Goal: Task Accomplishment & Management: Manage account settings

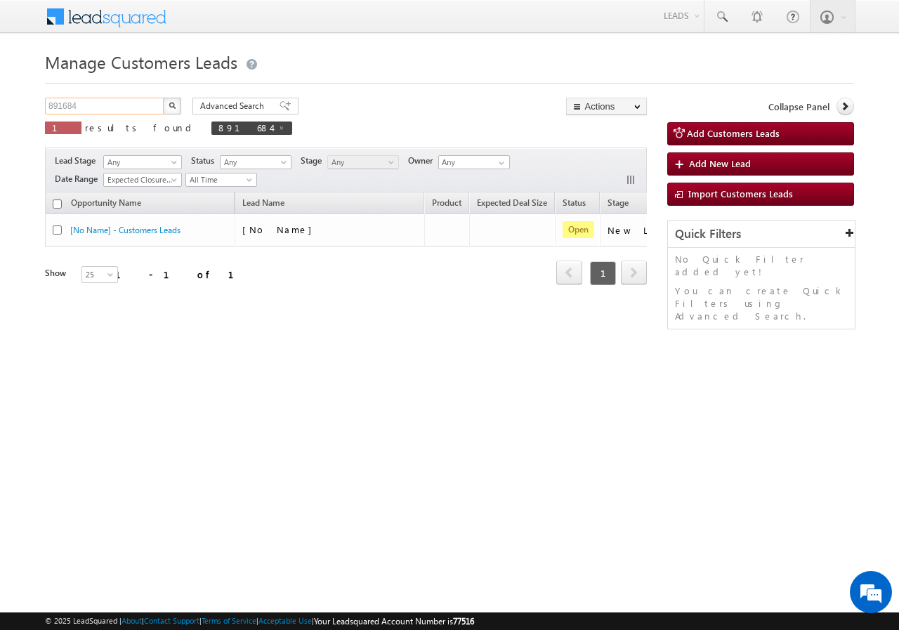
click at [133, 98] on input "891684" at bounding box center [105, 106] width 120 height 17
paste input "792207"
click at [163, 108] on button "button" at bounding box center [172, 106] width 18 height 17
click at [108, 110] on input "792207" at bounding box center [105, 106] width 120 height 17
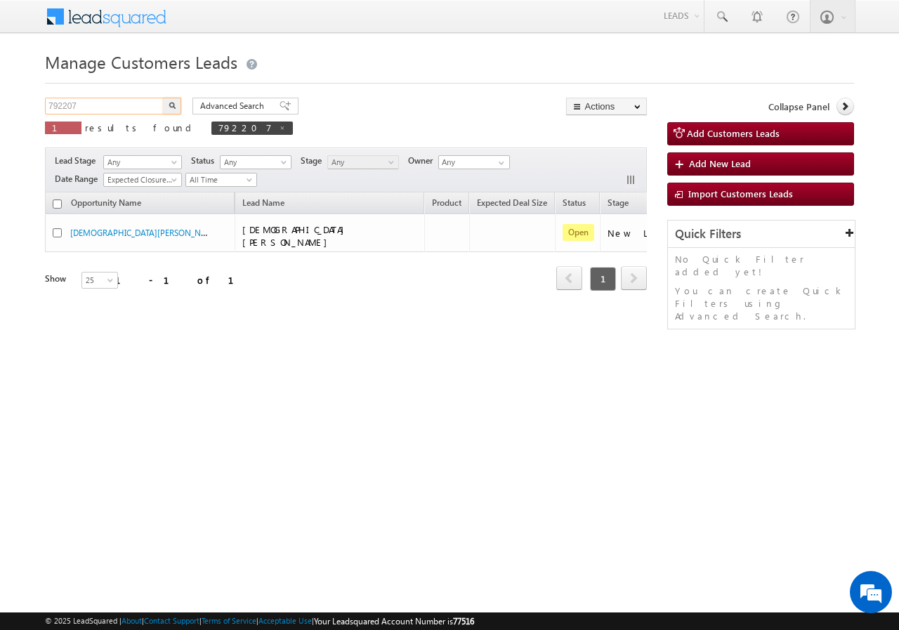
click at [108, 110] on input "792207" at bounding box center [105, 106] width 120 height 17
paste input "134"
type input "792134"
click at [179, 105] on button "button" at bounding box center [172, 106] width 18 height 17
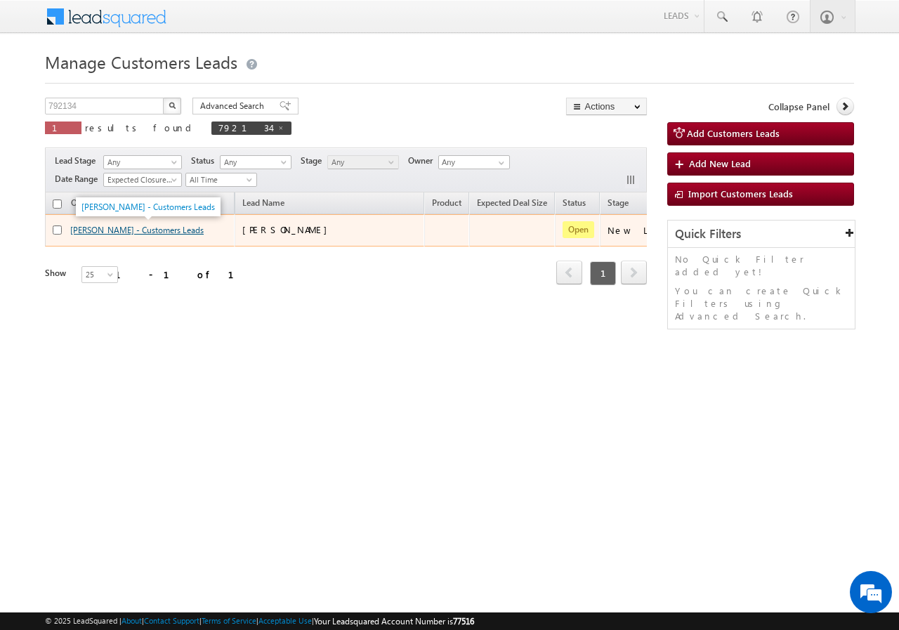
click at [99, 230] on link "[PERSON_NAME] - Customers Leads" at bounding box center [136, 230] width 133 height 11
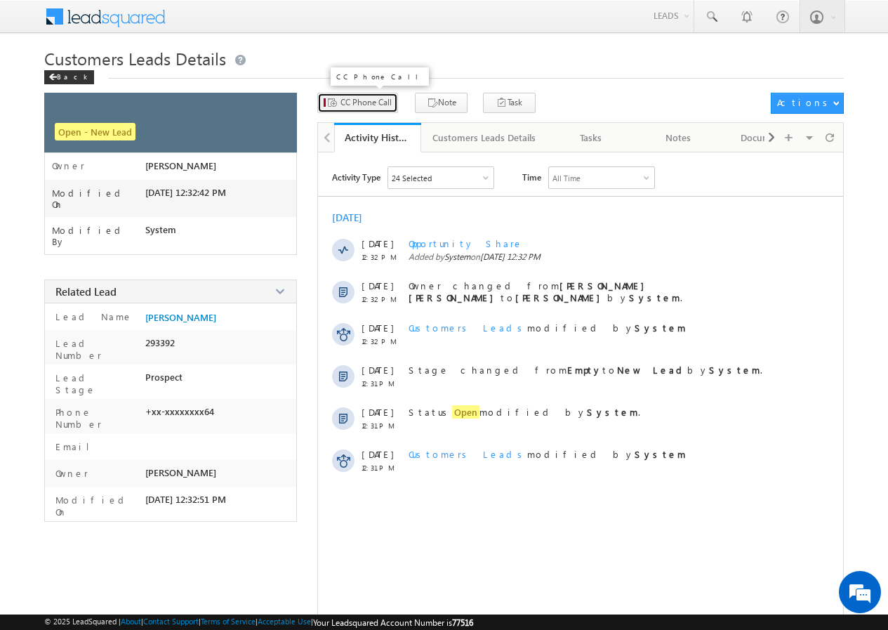
click at [356, 102] on span "CC Phone Call" at bounding box center [365, 102] width 51 height 13
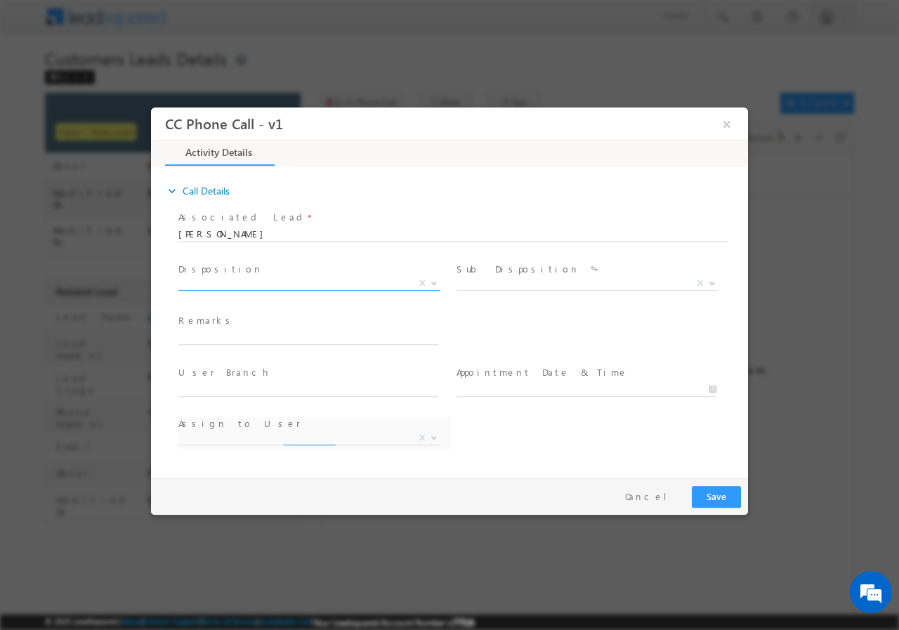
click at [245, 286] on span "X" at bounding box center [309, 283] width 262 height 14
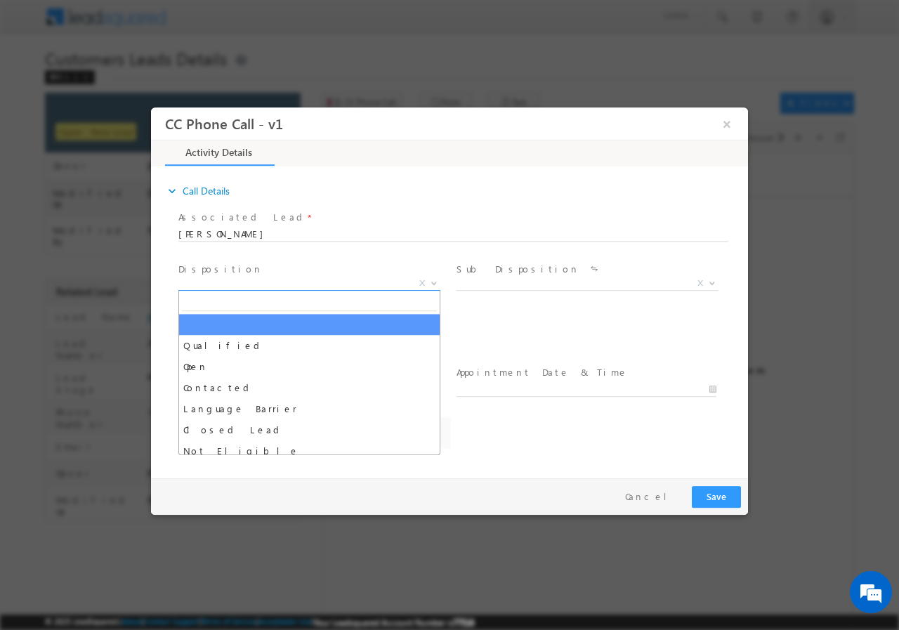
select select "[EMAIL_ADDRESS][DOMAIN_NAME]"
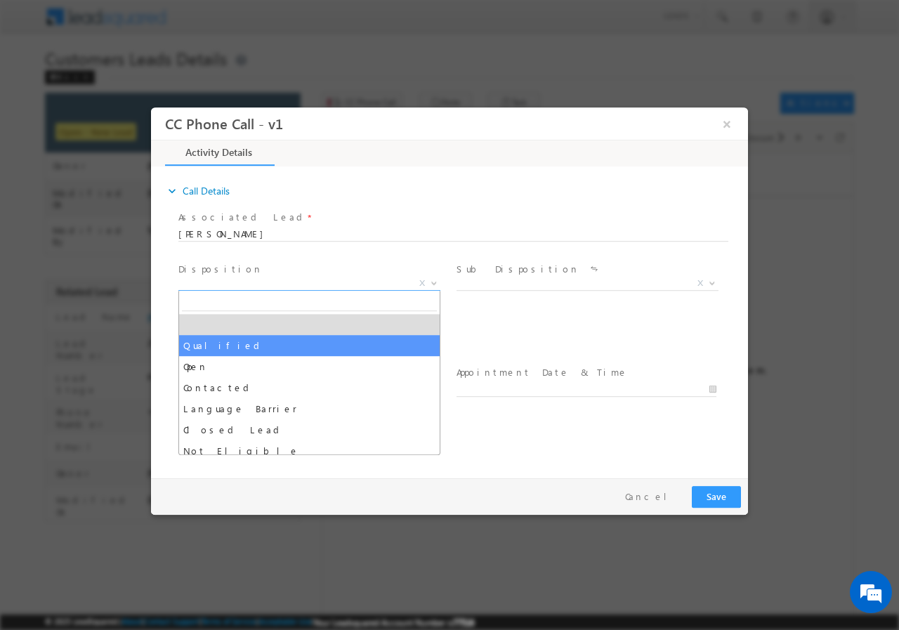
select select "Qualified"
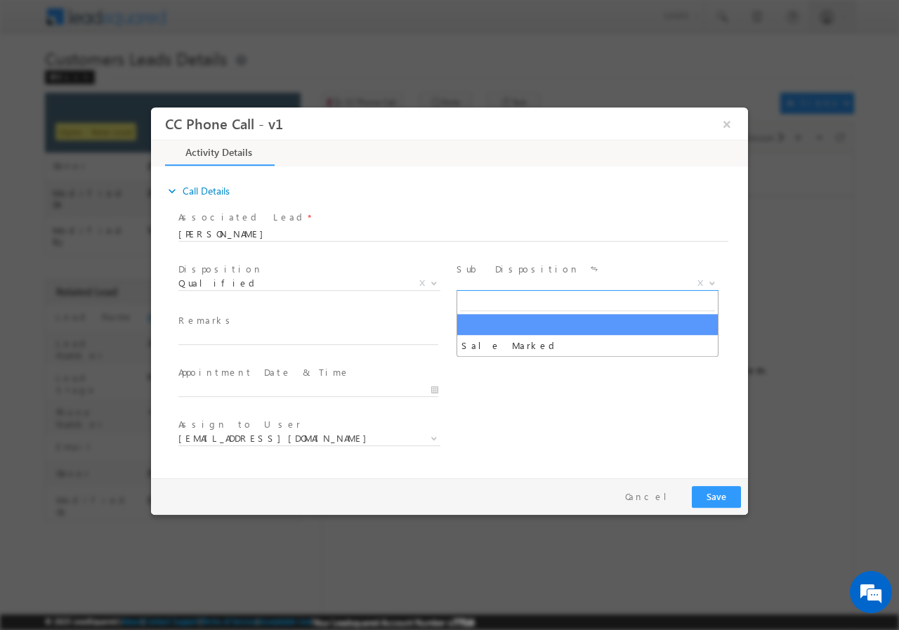
click at [526, 288] on span "X" at bounding box center [587, 283] width 262 height 14
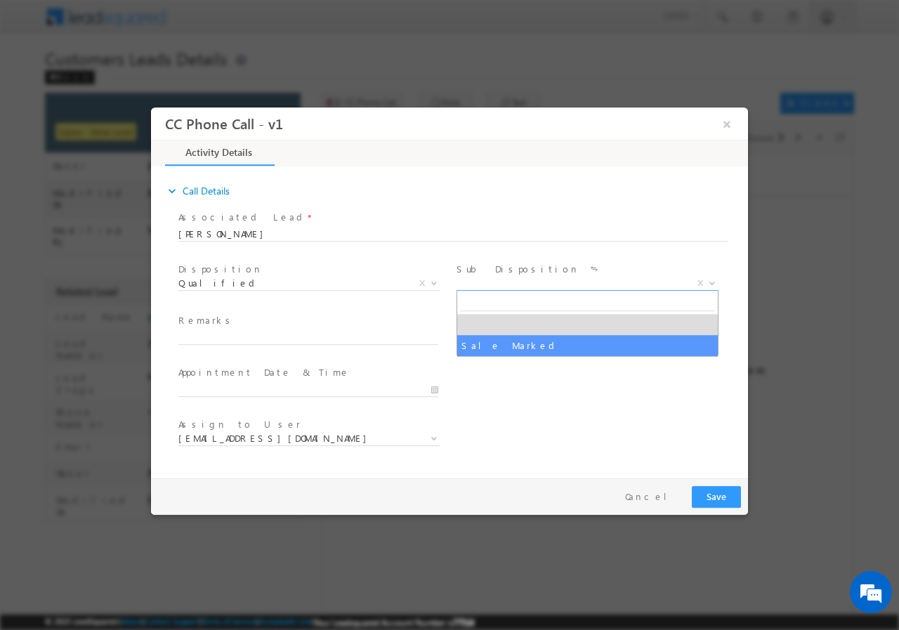
select select "Sale Marked"
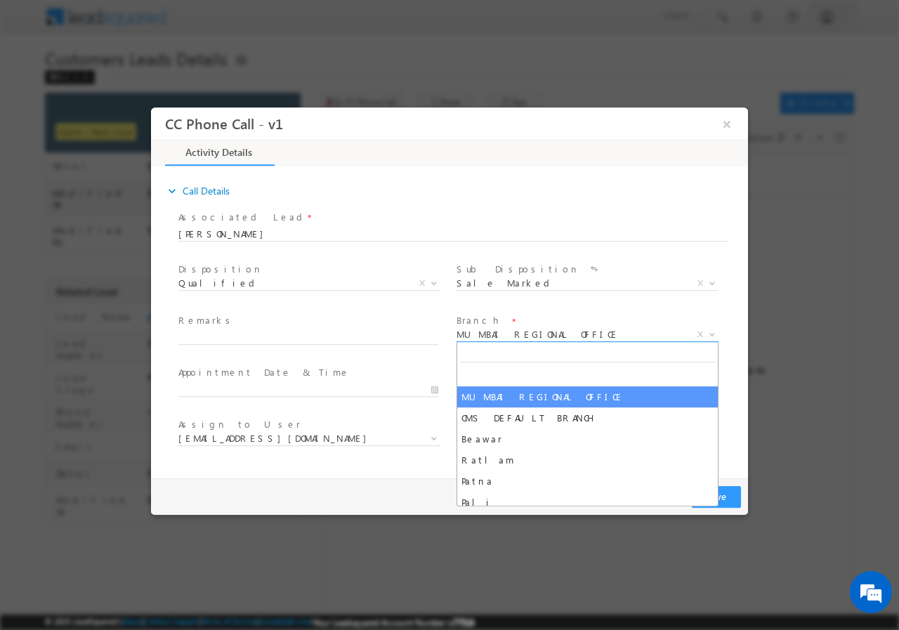
click at [515, 331] on span "MUMBAI REGIONAL OFFICE" at bounding box center [570, 333] width 228 height 13
type input "de"
select select "Delhi 3"
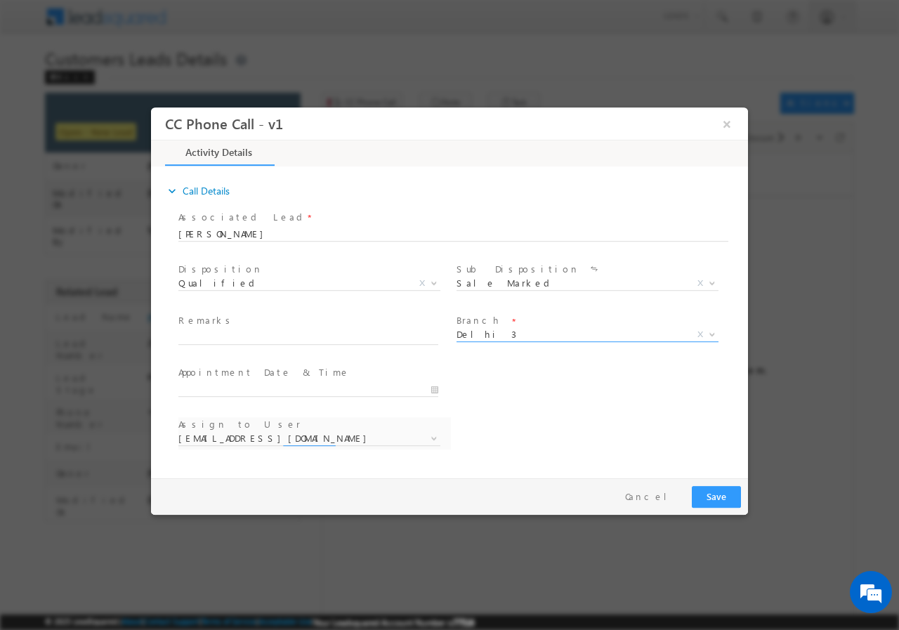
select select "[EMAIL_ADDRESS][DOMAIN_NAME]"
click at [309, 334] on input "text" at bounding box center [308, 337] width 260 height 14
paste input "792134//[PERSON_NAME]//9870223664//[GEOGRAPHIC_DATA] // Cx is ready to take 2L …"
type input "792134//[PERSON_NAME]//9870223664//[GEOGRAPHIC_DATA] // Cx is ready to take 2L …"
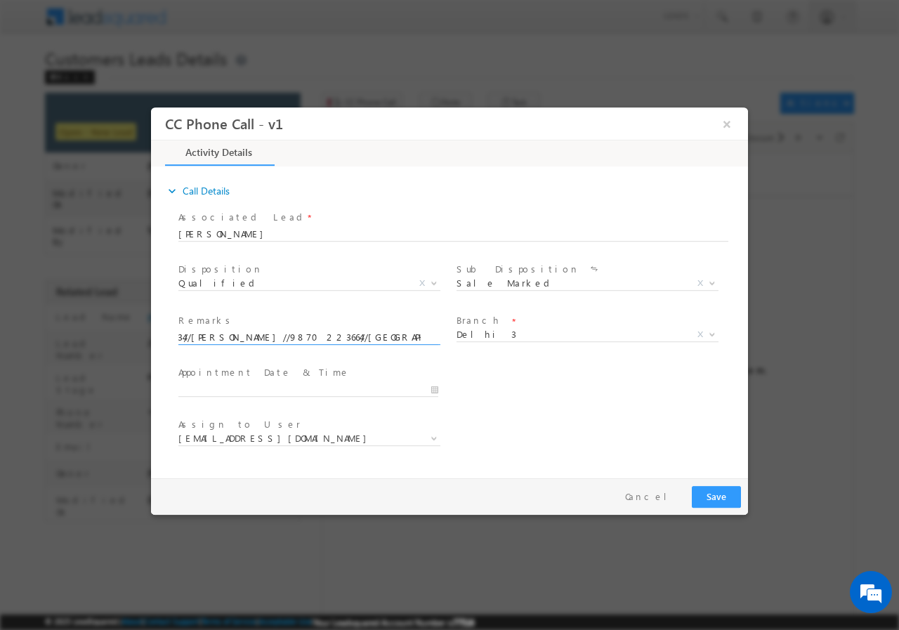
click at [544, 406] on div "User Branch * Appointment Date & Time *" at bounding box center [461, 388] width 572 height 52
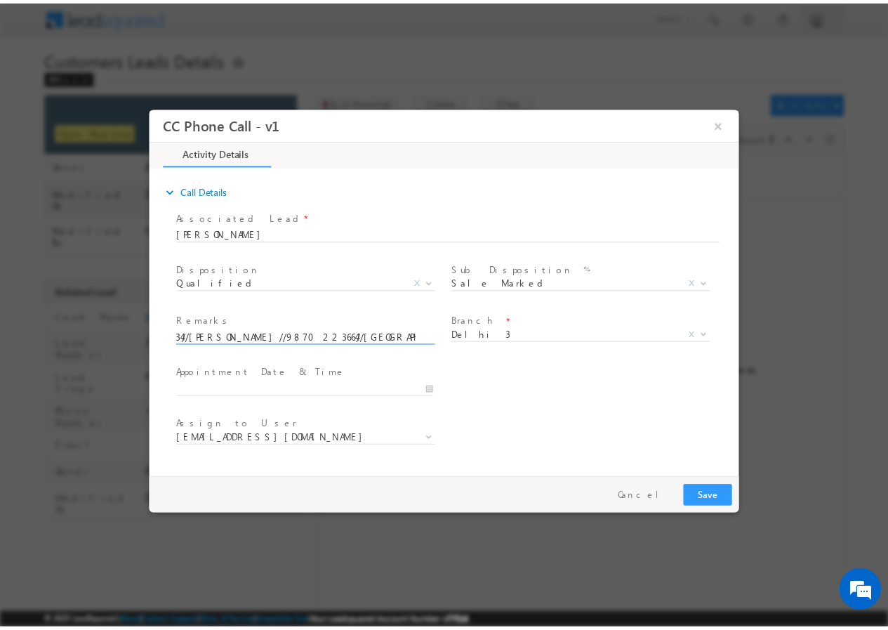
scroll to position [0, 0]
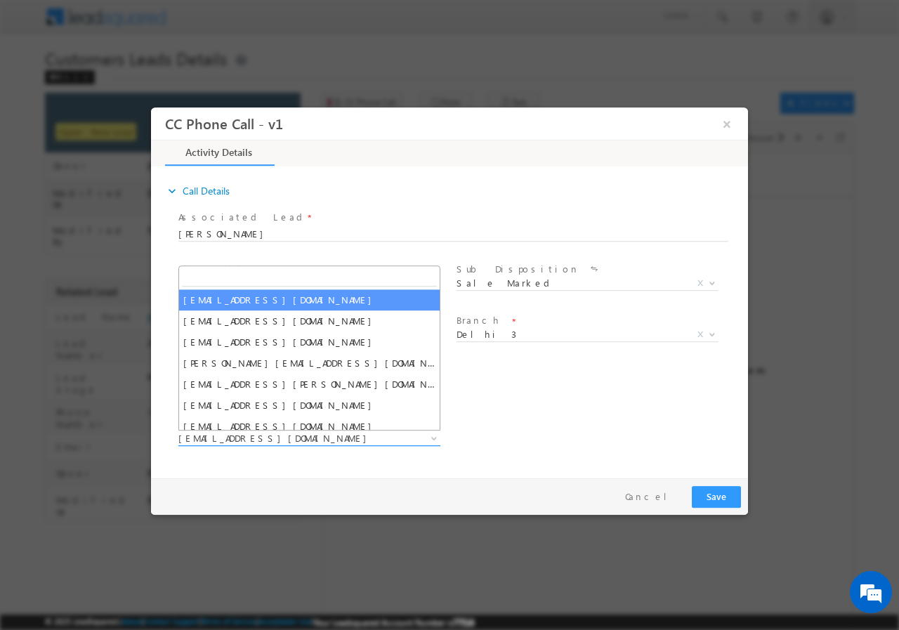
click at [321, 439] on span "[EMAIL_ADDRESS][DOMAIN_NAME]" at bounding box center [292, 437] width 228 height 13
paste input "[EMAIL_ADDRESS][DOMAIN_NAME]"
type input "[EMAIL_ADDRESS][DOMAIN_NAME]"
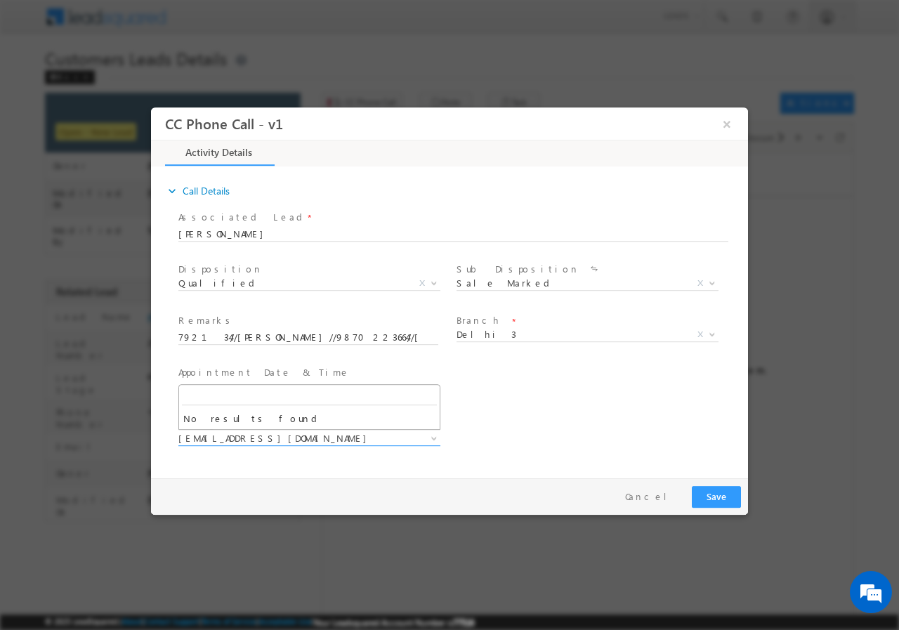
click at [574, 397] on div "User Branch * Appointment Date & Time *" at bounding box center [461, 388] width 572 height 52
click at [711, 493] on button "Save" at bounding box center [715, 496] width 49 height 22
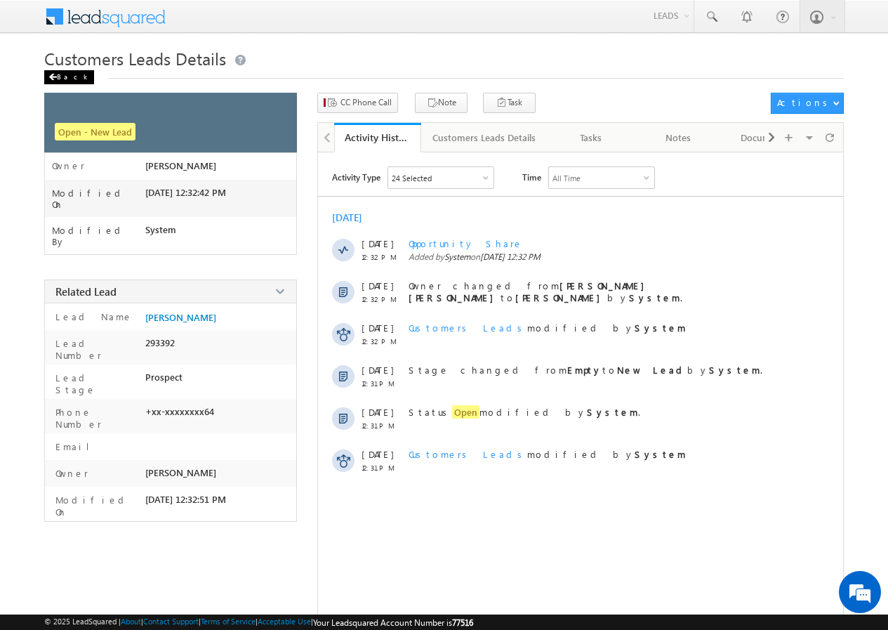
click at [52, 80] on span at bounding box center [52, 77] width 8 height 7
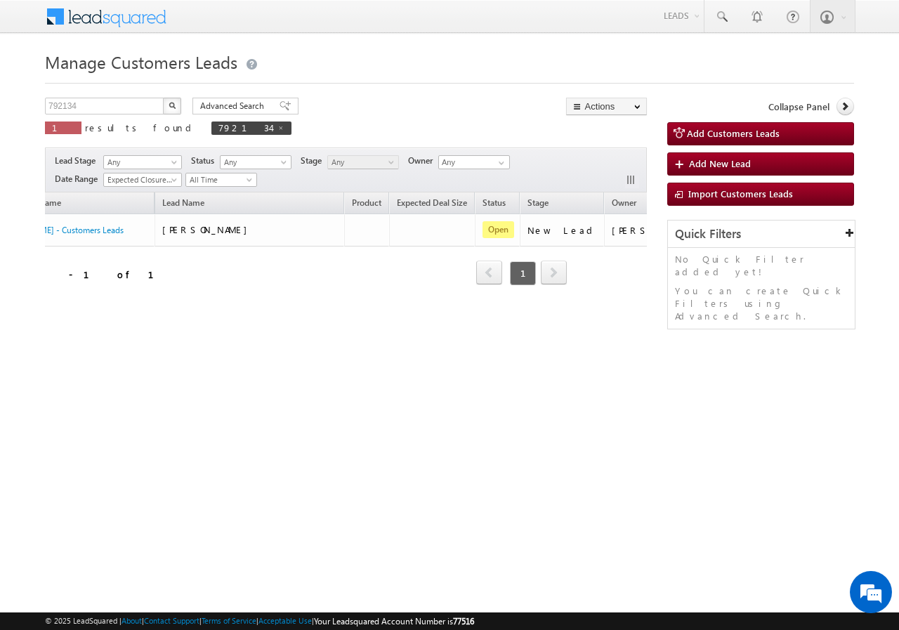
scroll to position [0, 132]
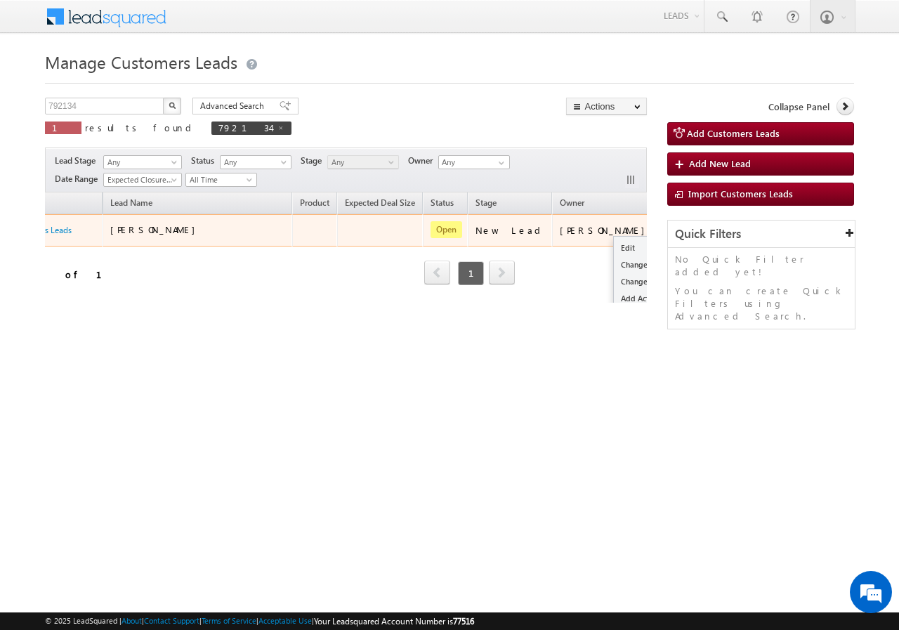
click at [670, 227] on button "button" at bounding box center [677, 230] width 14 height 14
click at [614, 246] on link "Edit" at bounding box center [649, 247] width 70 height 17
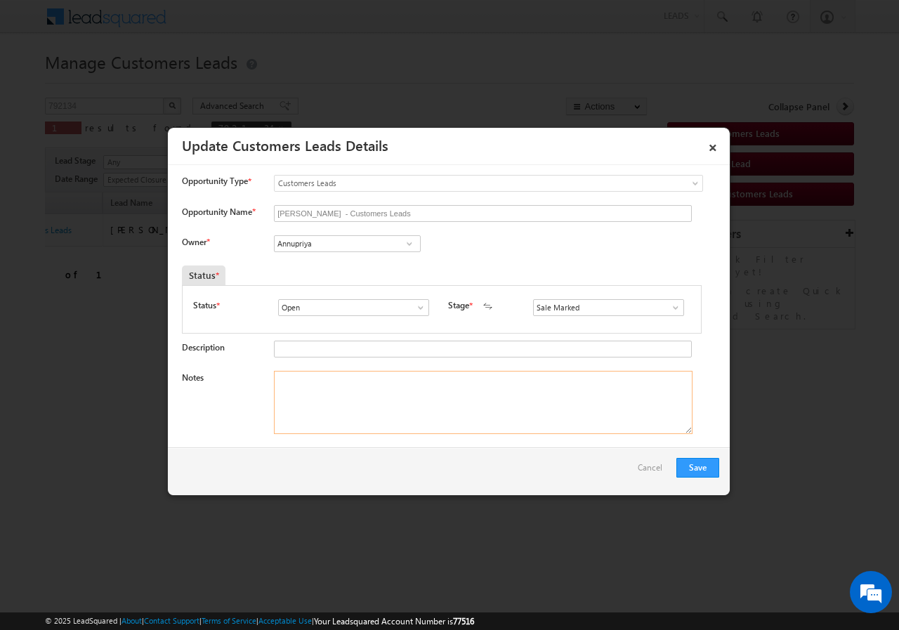
click at [339, 385] on textarea "Notes" at bounding box center [483, 402] width 418 height 63
paste textarea "[EMAIL_ADDRESS][DOMAIN_NAME]"
type textarea "rana.singh@sgrlimited.in"
click at [331, 242] on input "Annupriya" at bounding box center [347, 243] width 147 height 17
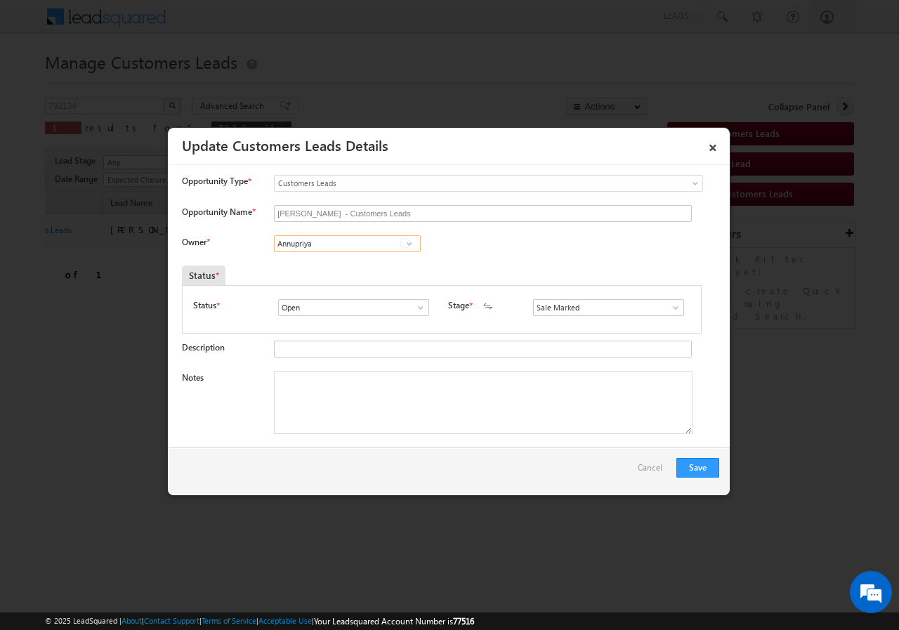
paste input "[EMAIL_ADDRESS][DOMAIN_NAME]"
click at [303, 259] on link "Rana Sangram Singh rana.singh@sgrlimited.in" at bounding box center [347, 265] width 147 height 27
type input "Rana Sangram Singh"
click at [328, 402] on textarea "Notes" at bounding box center [483, 402] width 418 height 63
paste textarea "792134//[PERSON_NAME]//9870223664//[GEOGRAPHIC_DATA] // Cx is ready to take 2L …"
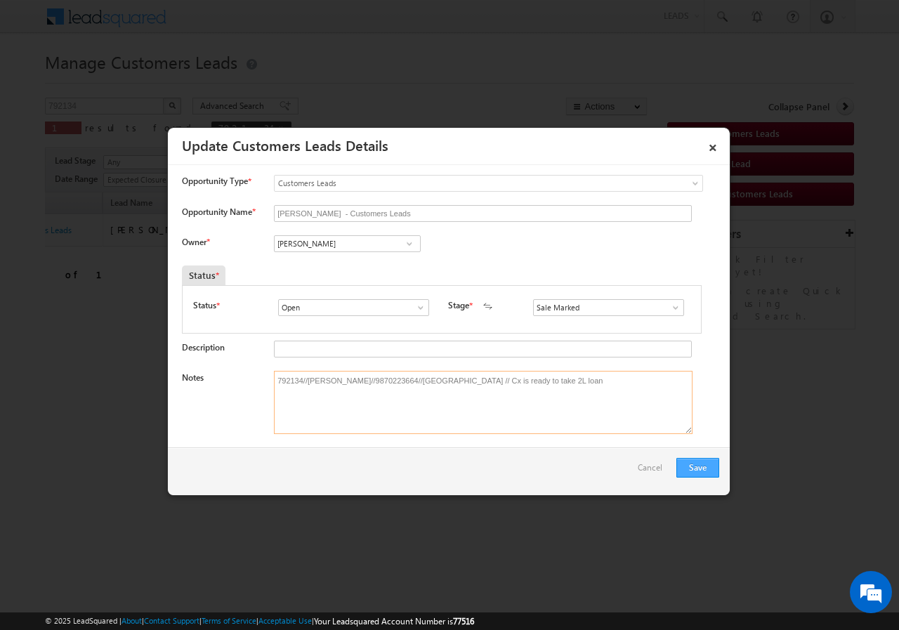
type textarea "792134//[PERSON_NAME]//9870223664//[GEOGRAPHIC_DATA] // Cx is ready to take 2L …"
click at [701, 470] on button "Save" at bounding box center [697, 468] width 43 height 20
